Goal: Transaction & Acquisition: Purchase product/service

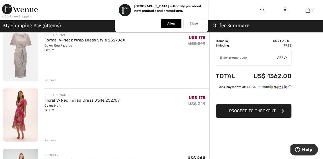
scroll to position [45, 0]
click at [26, 130] on img at bounding box center [20, 115] width 35 height 53
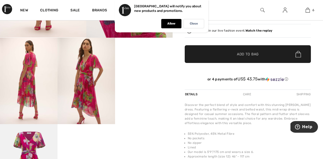
scroll to position [122, 0]
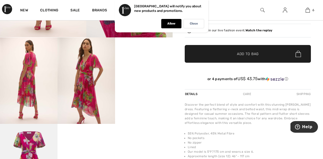
click at [156, 66] on video "Your browser does not support the video tag." at bounding box center [144, 51] width 58 height 29
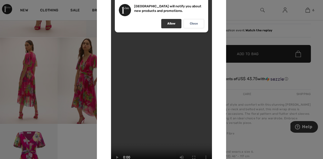
click at [169, 24] on p "Allow" at bounding box center [171, 24] width 8 height 4
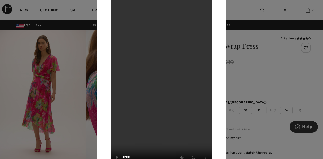
scroll to position [0, 0]
click at [37, 84] on div at bounding box center [161, 79] width 323 height 159
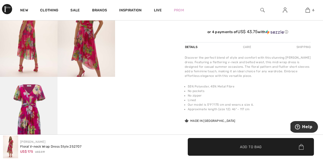
scroll to position [169, 0]
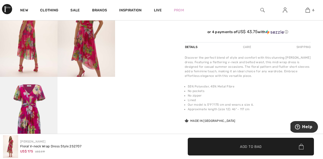
click at [26, 107] on img at bounding box center [29, 120] width 58 height 86
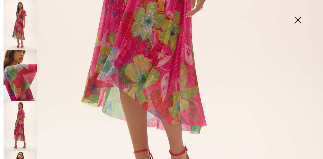
scroll to position [257, 0]
click at [297, 20] on img at bounding box center [297, 21] width 25 height 26
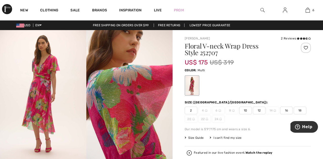
scroll to position [0, 0]
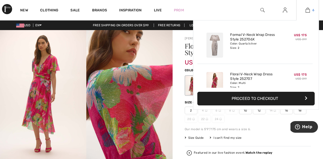
click at [306, 10] on img at bounding box center [307, 10] width 4 height 6
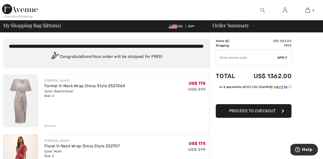
click at [30, 103] on img at bounding box center [20, 100] width 35 height 53
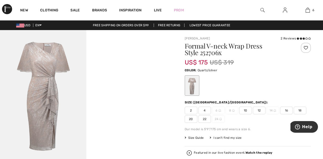
click at [30, 103] on img at bounding box center [43, 94] width 86 height 129
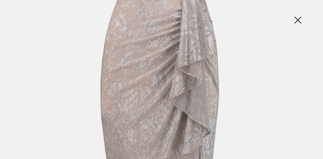
scroll to position [188, 0]
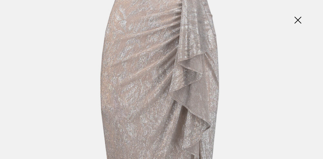
click at [297, 23] on img at bounding box center [297, 21] width 25 height 26
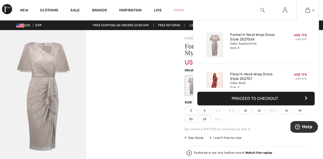
click at [308, 11] on img at bounding box center [307, 10] width 4 height 6
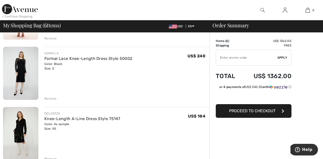
scroll to position [146, 0]
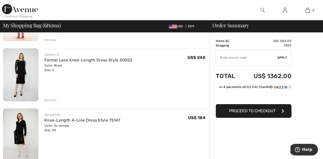
click at [21, 80] on img at bounding box center [20, 74] width 35 height 53
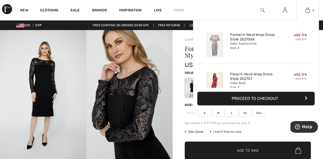
click at [308, 11] on img at bounding box center [307, 10] width 4 height 6
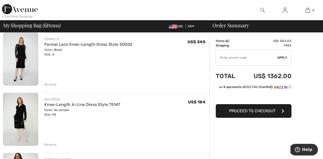
scroll to position [161, 0]
click at [26, 126] on img at bounding box center [20, 119] width 35 height 53
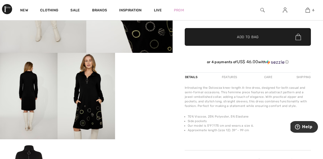
scroll to position [107, 0]
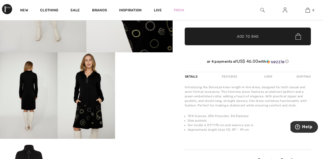
click at [147, 81] on video "Your browser does not support the video tag." at bounding box center [144, 66] width 58 height 29
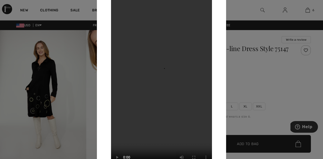
scroll to position [0, 0]
click at [63, 68] on div at bounding box center [161, 79] width 323 height 159
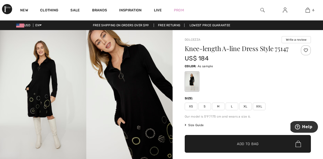
click at [189, 106] on span "XS" at bounding box center [191, 106] width 13 height 8
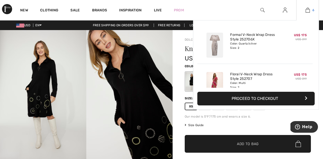
click at [305, 11] on img at bounding box center [307, 10] width 4 height 6
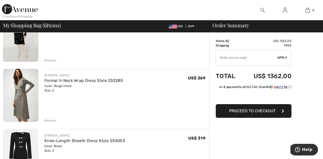
scroll to position [233, 0]
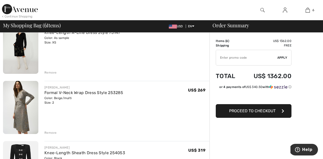
click at [33, 105] on img at bounding box center [20, 107] width 35 height 53
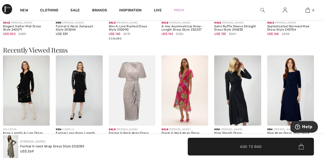
scroll to position [509, 0]
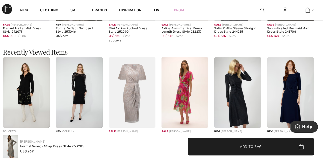
click at [232, 98] on img at bounding box center [237, 92] width 47 height 70
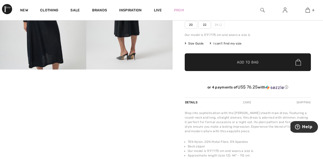
scroll to position [94, 0]
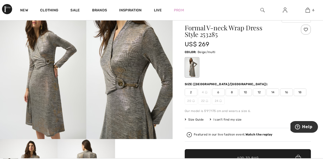
scroll to position [14, 0]
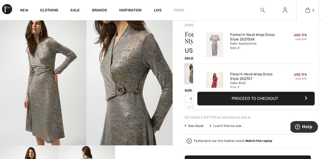
click at [307, 11] on img at bounding box center [307, 10] width 4 height 6
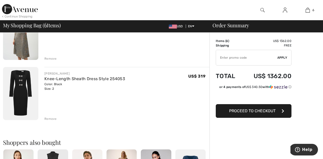
scroll to position [307, 0]
click at [23, 104] on img at bounding box center [20, 93] width 35 height 53
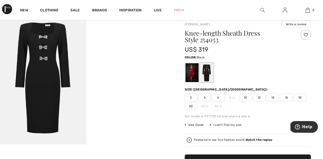
scroll to position [29, 0]
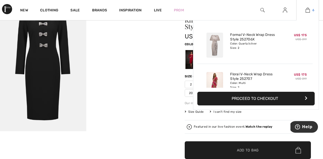
click at [308, 10] on img at bounding box center [307, 10] width 4 height 6
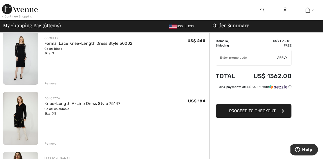
scroll to position [180, 0]
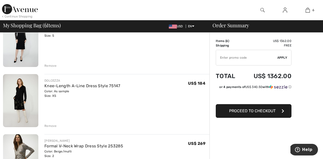
click at [24, 111] on img at bounding box center [20, 100] width 35 height 53
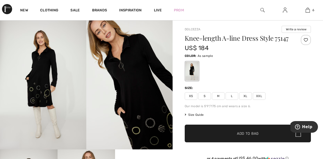
scroll to position [10, 0]
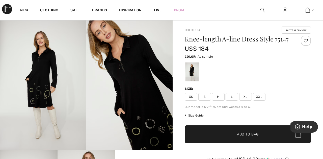
click at [190, 95] on span "XS" at bounding box center [191, 97] width 13 height 8
click at [207, 135] on span "✔ Added to Bag Add to Bag" at bounding box center [248, 134] width 126 height 18
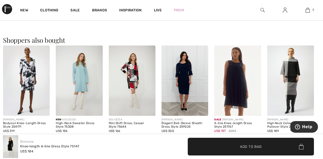
scroll to position [302, 0]
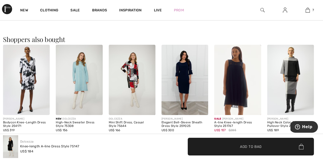
click at [180, 99] on img at bounding box center [184, 80] width 47 height 70
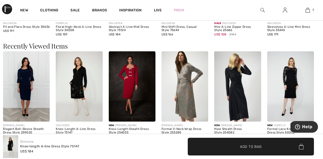
scroll to position [497, 0]
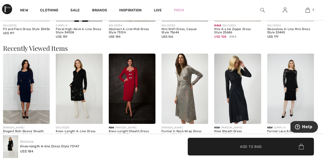
click at [284, 100] on img at bounding box center [290, 88] width 47 height 70
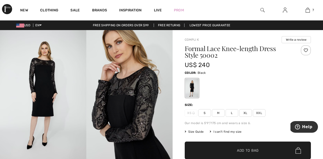
click at [226, 131] on div "I can't find my size" at bounding box center [226, 131] width 32 height 5
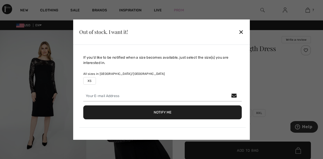
click at [243, 33] on div "✕" at bounding box center [240, 31] width 5 height 11
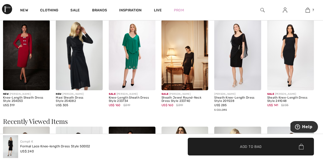
scroll to position [408, 0]
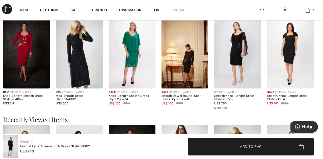
click at [186, 72] on img at bounding box center [184, 53] width 47 height 70
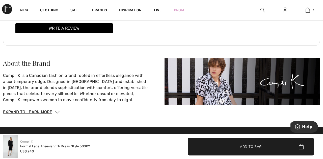
scroll to position [624, 0]
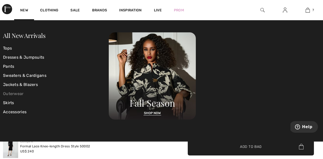
click at [10, 92] on link "Outerwear" at bounding box center [56, 93] width 106 height 9
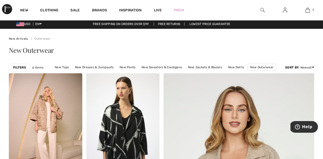
scroll to position [0, 0]
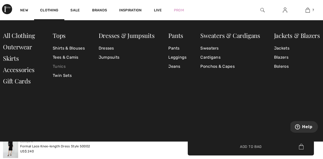
scroll to position [498, 0]
click at [71, 98] on div "Tops Shirts & Blouses Tees & Camis Tunics Twin Sets Dresses & Jumpsuits Dresses…" at bounding box center [161, 80] width 323 height 121
click at [20, 70] on link "Accessories" at bounding box center [19, 69] width 32 height 8
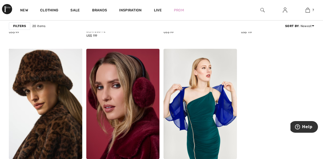
scroll to position [766, 0]
